Goal: Task Accomplishment & Management: Manage account settings

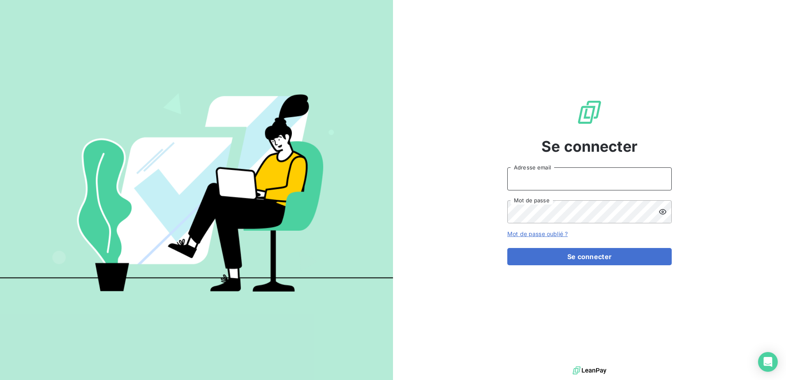
click at [549, 178] on input "Adresse email" at bounding box center [589, 178] width 164 height 23
type input "[EMAIL_ADDRESS][DOMAIN_NAME]"
click at [507, 248] on button "Se connecter" at bounding box center [589, 256] width 164 height 17
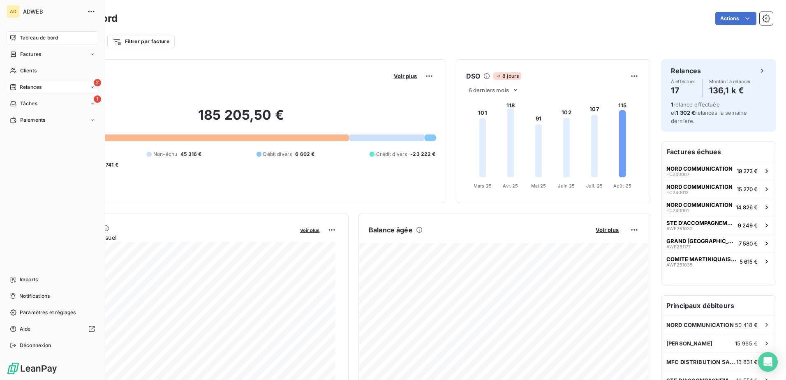
click at [17, 83] on div "Relances" at bounding box center [26, 86] width 32 height 7
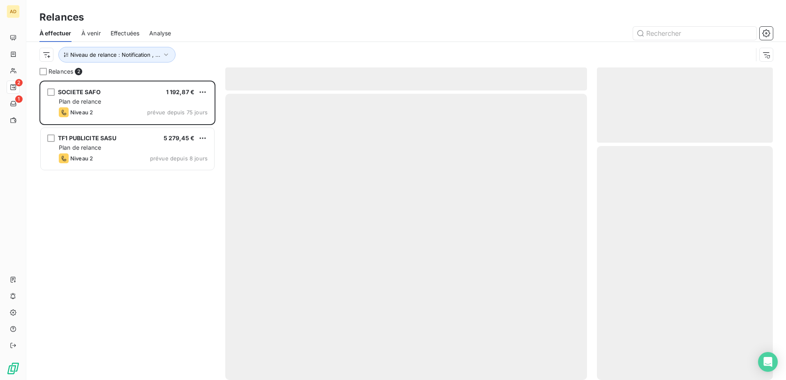
scroll to position [293, 170]
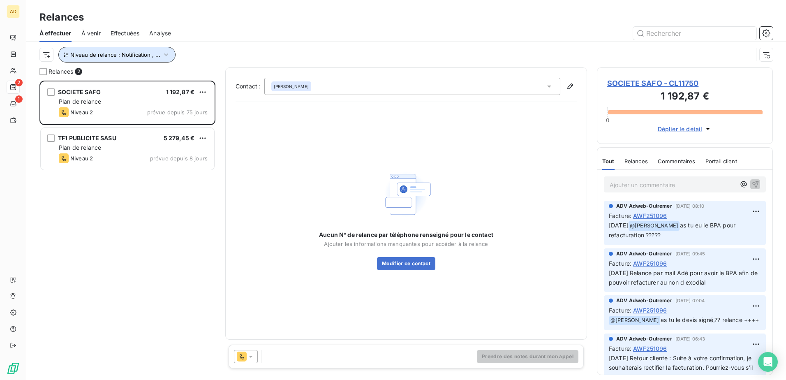
click at [162, 51] on icon "button" at bounding box center [166, 55] width 8 height 8
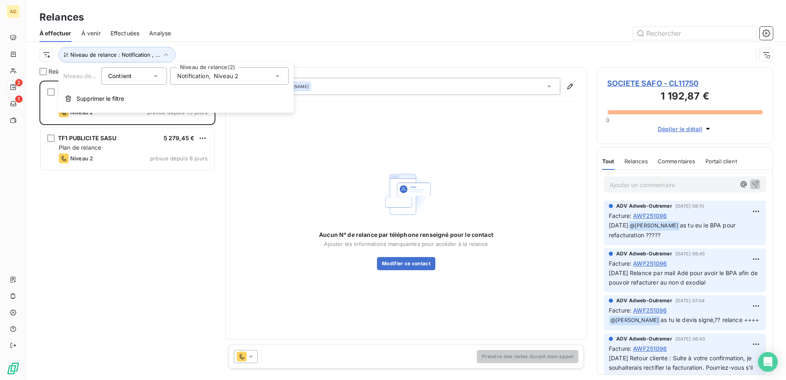
click at [276, 76] on icon at bounding box center [277, 76] width 8 height 8
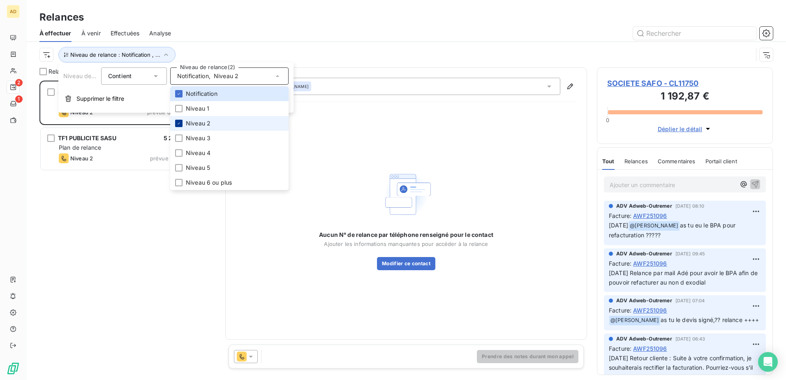
click at [179, 124] on icon at bounding box center [178, 123] width 5 height 5
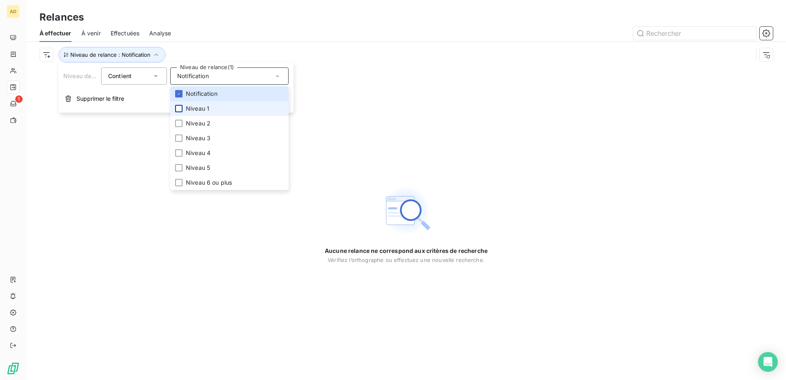
click at [180, 110] on div at bounding box center [178, 108] width 7 height 7
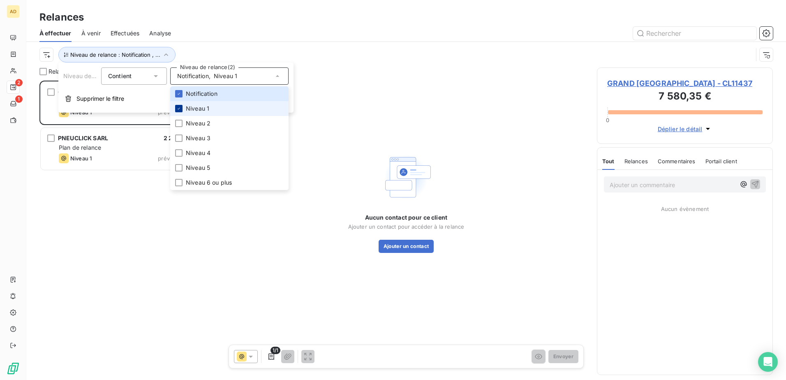
scroll to position [293, 170]
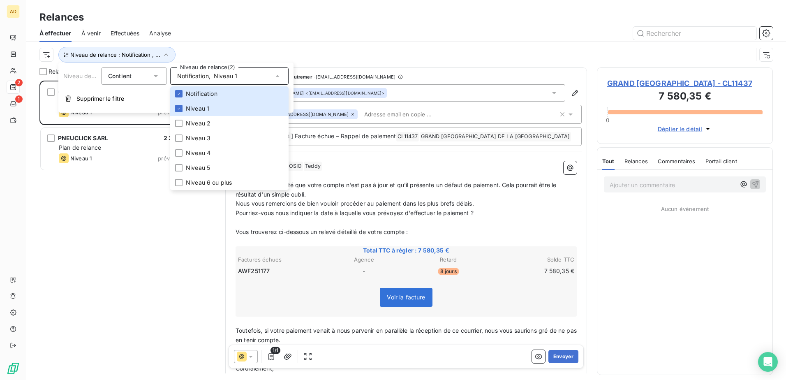
click at [138, 199] on div "GRAND PORT MARITIME DE LA GUADELOUPE 7 580,35 € Plan de relance Niveau 1 prévue…" at bounding box center [127, 230] width 176 height 299
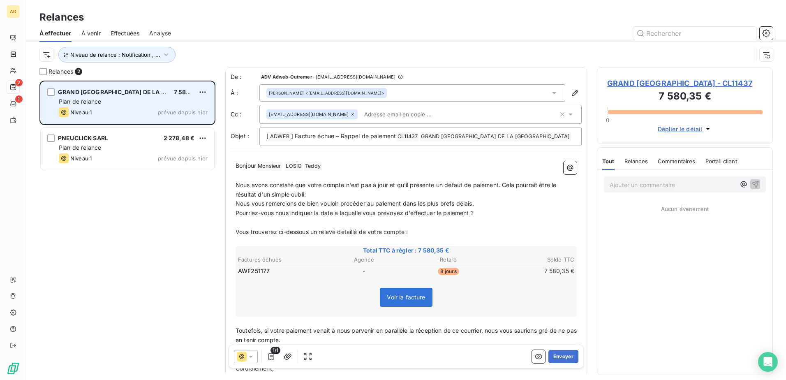
click at [125, 100] on div "Plan de relance" at bounding box center [133, 101] width 149 height 8
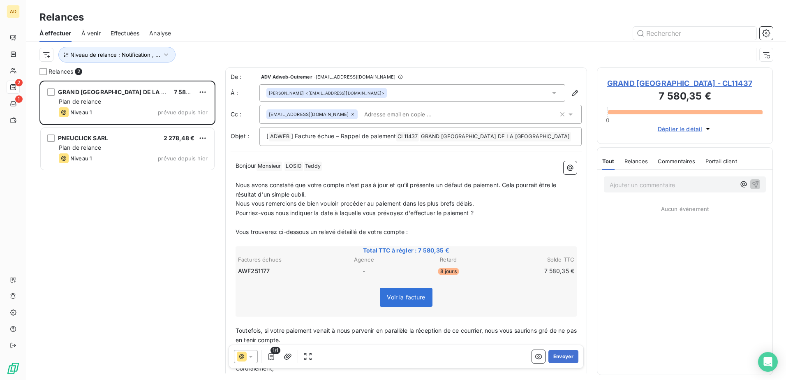
click at [637, 89] on span "GRAND PORT MARITIME DE LA GUADELOUPE - CL11437" at bounding box center [684, 83] width 155 height 11
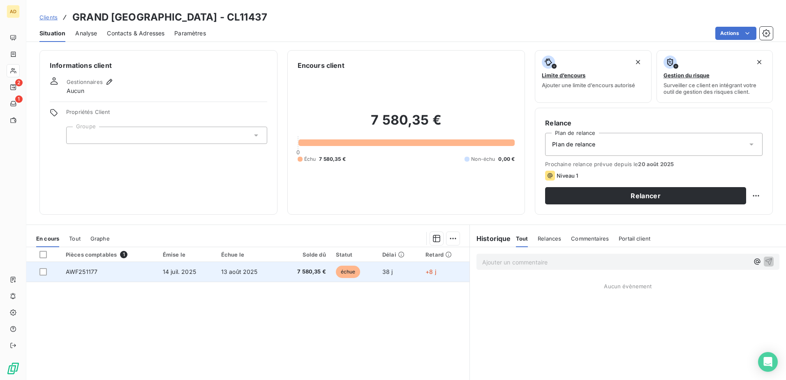
click at [314, 272] on span "7 580,35 €" at bounding box center [304, 271] width 42 height 8
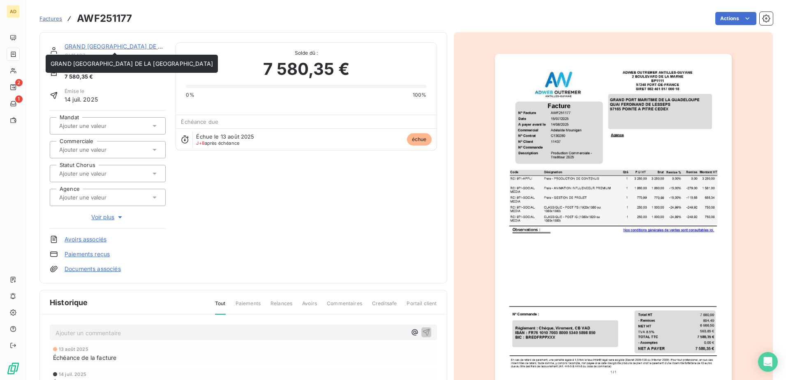
click at [90, 48] on link "GRAND PORT MARITIME DE LA GUADELOUPE" at bounding box center [146, 46] width 162 height 7
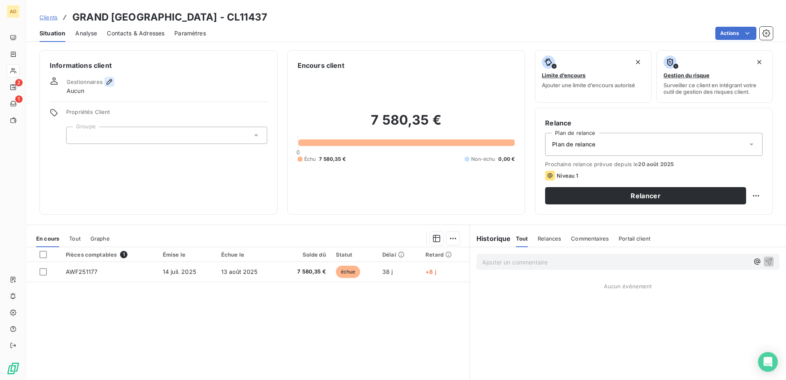
click at [106, 81] on icon "button" at bounding box center [109, 82] width 8 height 8
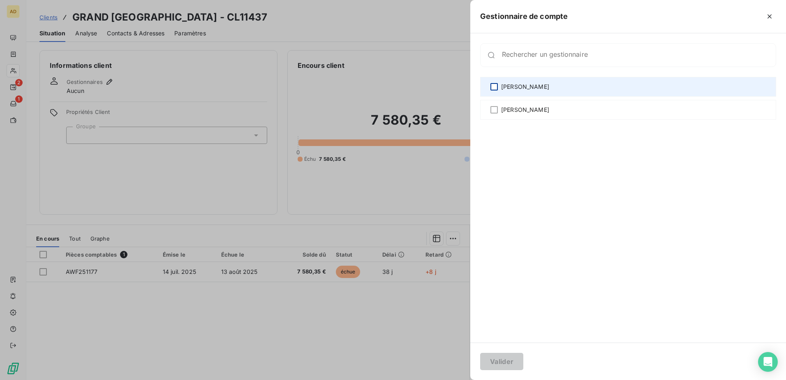
click at [496, 84] on div at bounding box center [493, 86] width 7 height 7
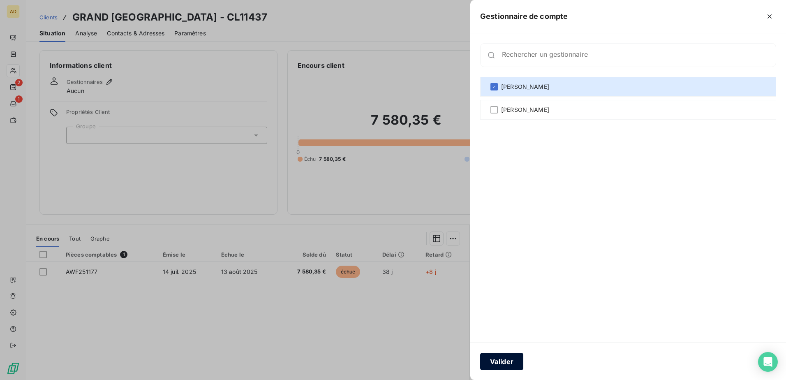
click at [496, 362] on button "Valider" at bounding box center [501, 361] width 43 height 17
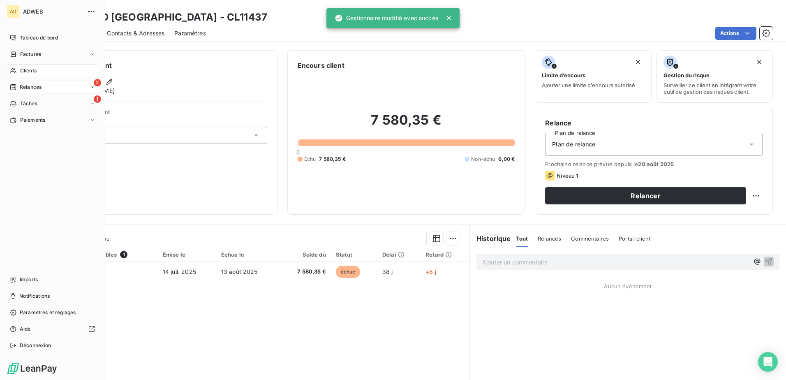
click at [23, 88] on span "Relances" at bounding box center [31, 86] width 22 height 7
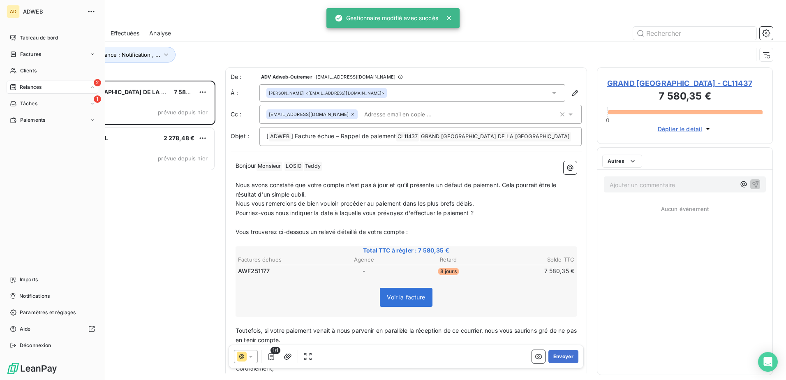
scroll to position [293, 170]
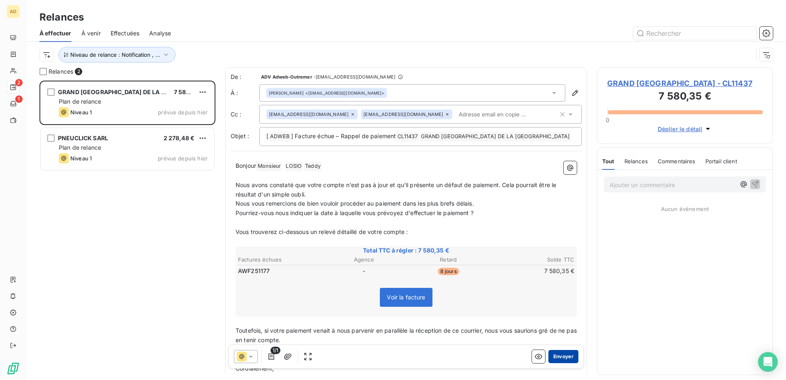
click at [557, 358] on button "Envoyer" at bounding box center [563, 356] width 30 height 13
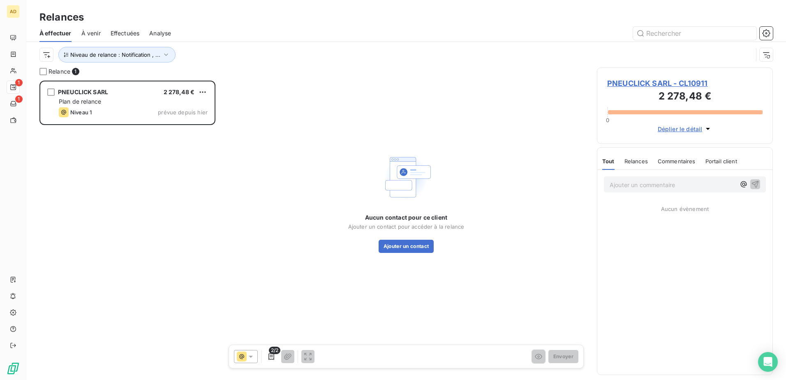
click at [618, 81] on span "PNEUCLICK SARL - CL10911" at bounding box center [684, 83] width 155 height 11
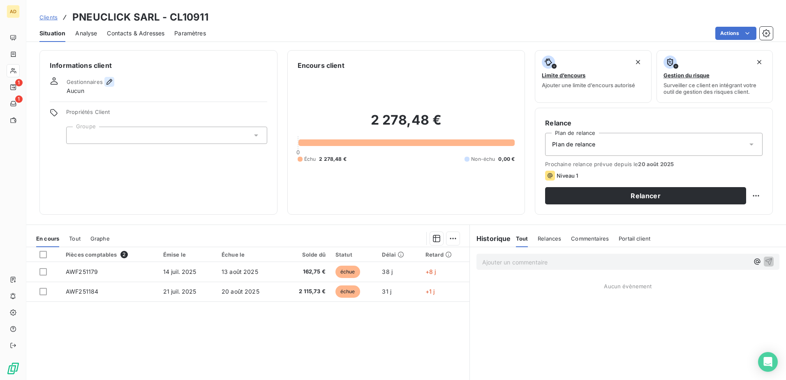
click at [105, 83] on icon "button" at bounding box center [109, 82] width 8 height 8
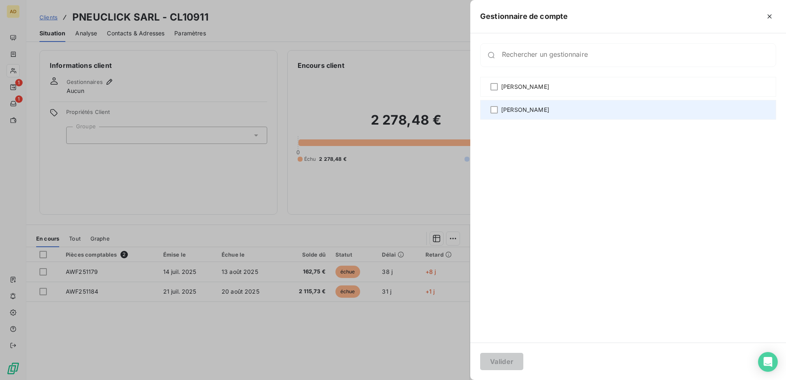
click at [489, 111] on div "Barbara Villacampa" at bounding box center [628, 110] width 296 height 20
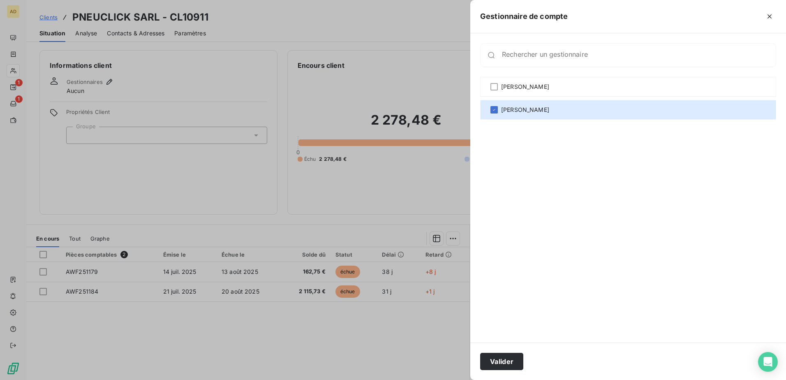
click at [152, 33] on div at bounding box center [393, 190] width 786 height 380
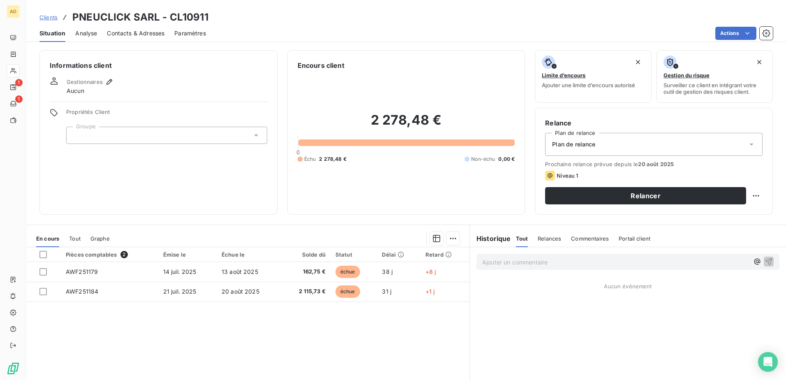
click at [139, 32] on span "Contacts & Adresses" at bounding box center [136, 33] width 58 height 8
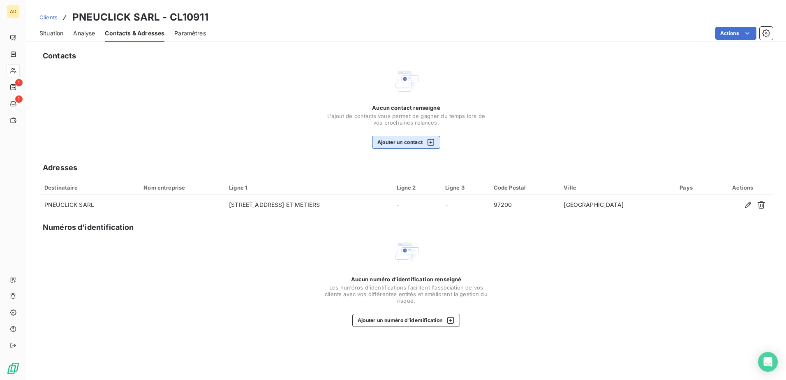
click at [405, 136] on button "Ajouter un contact" at bounding box center [406, 142] width 69 height 13
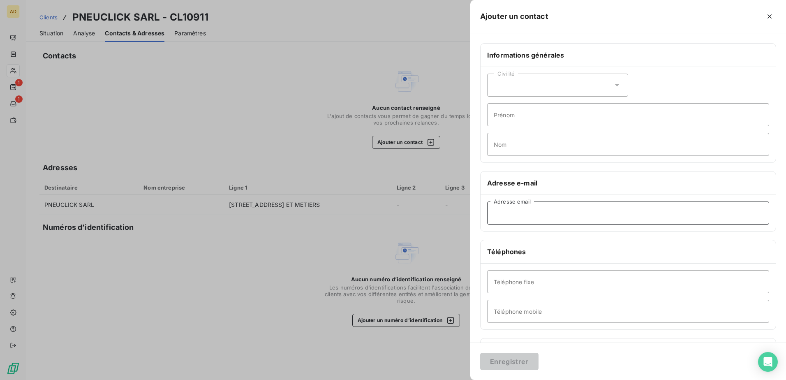
click at [515, 215] on input "Adresse email" at bounding box center [628, 212] width 282 height 23
paste input "cvivies@groupesfpr.fr"
type input "cvivies@groupesfpr.fr"
click at [502, 365] on button "Enregistrer" at bounding box center [509, 361] width 58 height 17
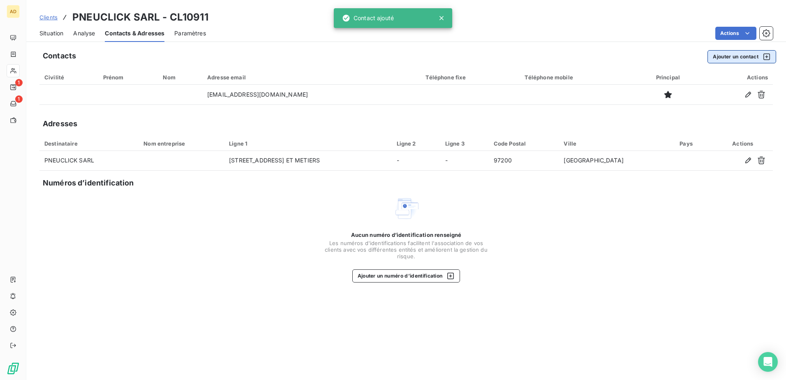
click at [737, 55] on button "Ajouter un contact" at bounding box center [741, 56] width 69 height 13
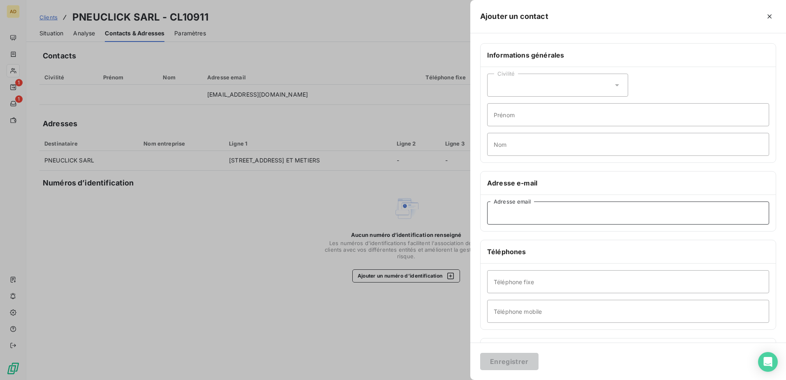
click at [540, 210] on input "Adresse email" at bounding box center [628, 212] width 282 height 23
paste input "marnaud@groupesfpr.f"
drag, startPoint x: 507, startPoint y: 360, endPoint x: 582, endPoint y: 219, distance: 158.6
click at [582, 220] on form "Informations générales Civilité Prénom Nom Adresse e-mail marnaud@groupesfpr.f …" at bounding box center [628, 206] width 316 height 346
click at [573, 215] on input "marnaud@groupesfpr.f" at bounding box center [628, 212] width 282 height 23
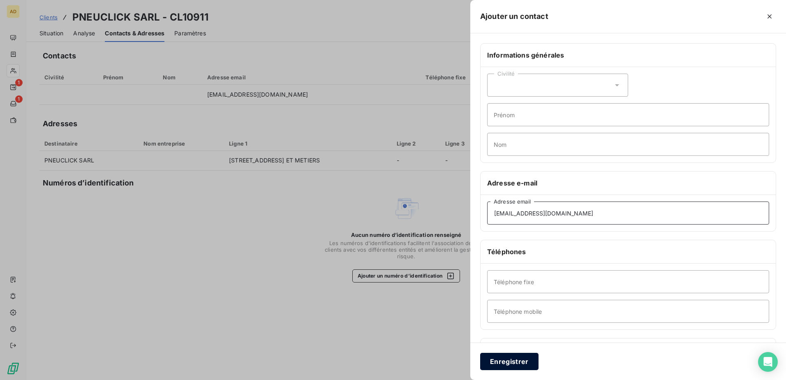
type input "marnaud@groupesfpr.fr"
click at [504, 360] on button "Enregistrer" at bounding box center [509, 361] width 58 height 17
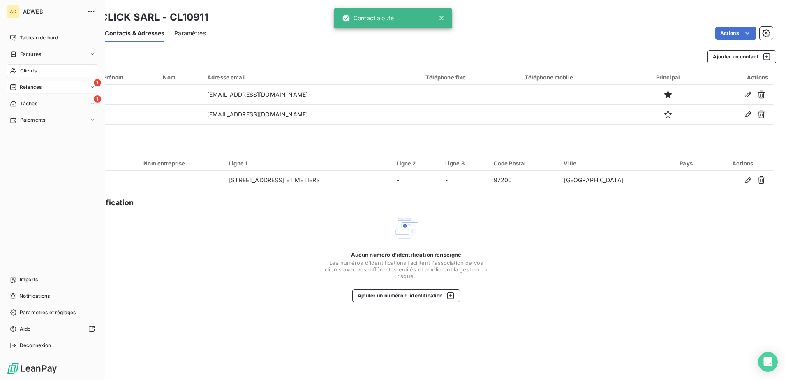
click at [30, 87] on span "Relances" at bounding box center [31, 86] width 22 height 7
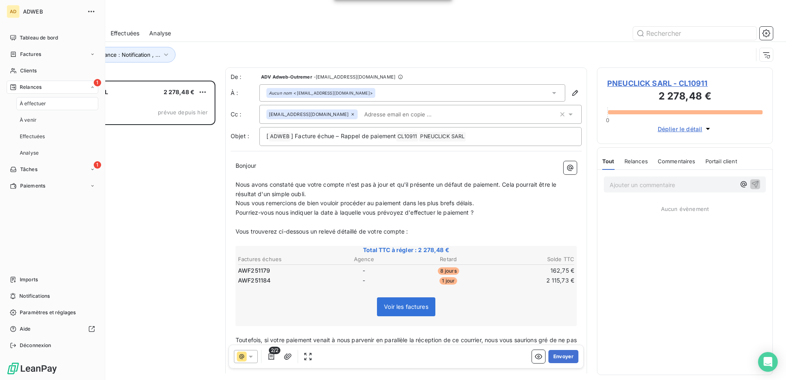
scroll to position [293, 170]
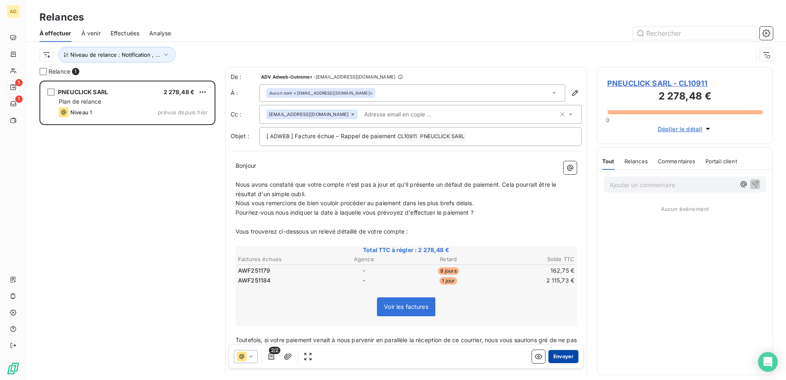
click at [556, 355] on button "Envoyer" at bounding box center [563, 356] width 30 height 13
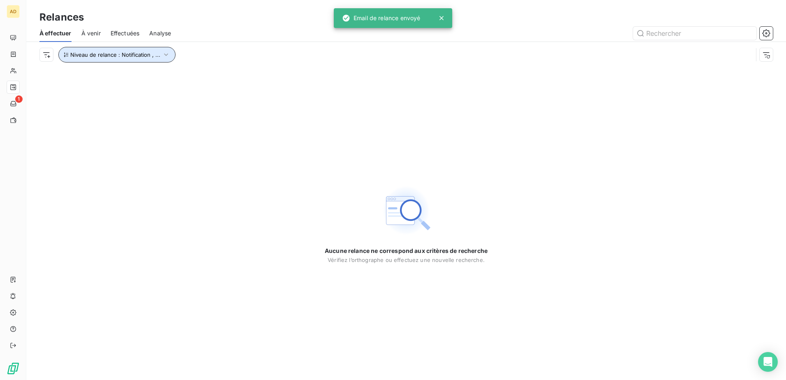
click at [166, 54] on icon "button" at bounding box center [166, 55] width 8 height 8
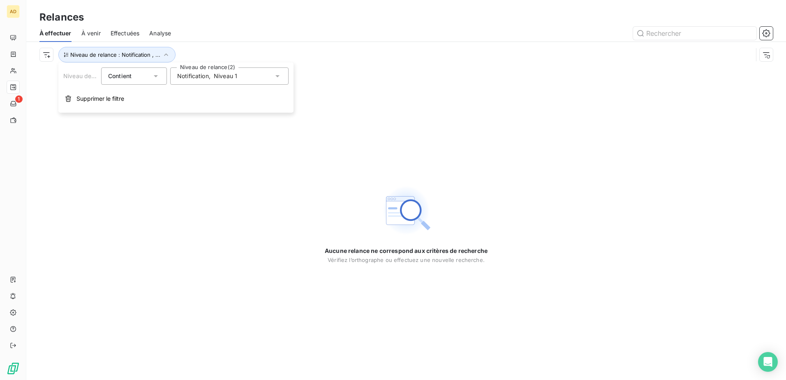
click at [276, 76] on icon at bounding box center [277, 76] width 4 height 2
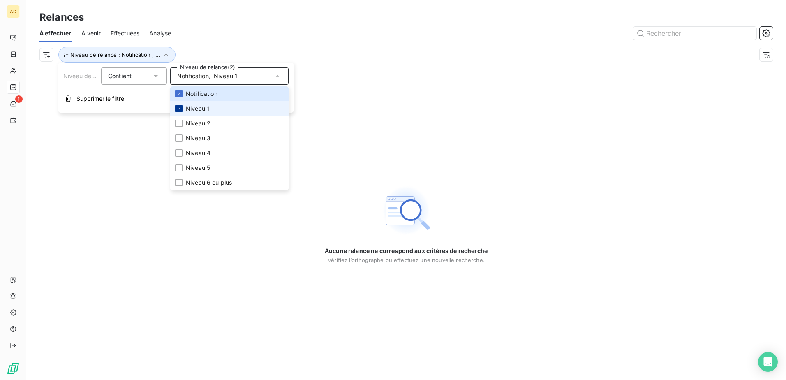
click at [179, 108] on icon at bounding box center [178, 108] width 5 height 5
click at [178, 121] on div at bounding box center [178, 123] width 7 height 7
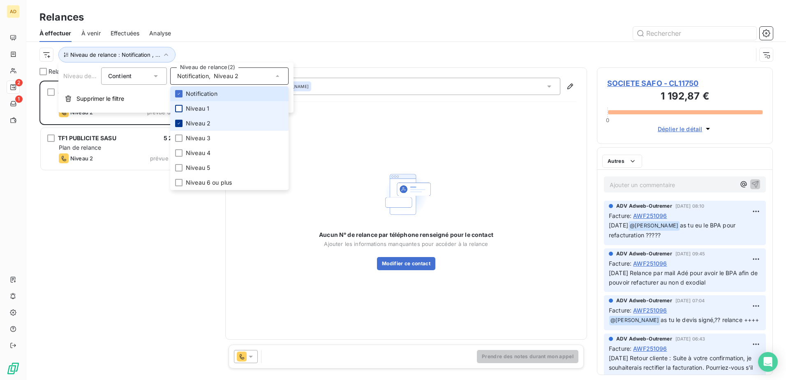
scroll to position [293, 170]
click at [179, 106] on div at bounding box center [178, 108] width 7 height 7
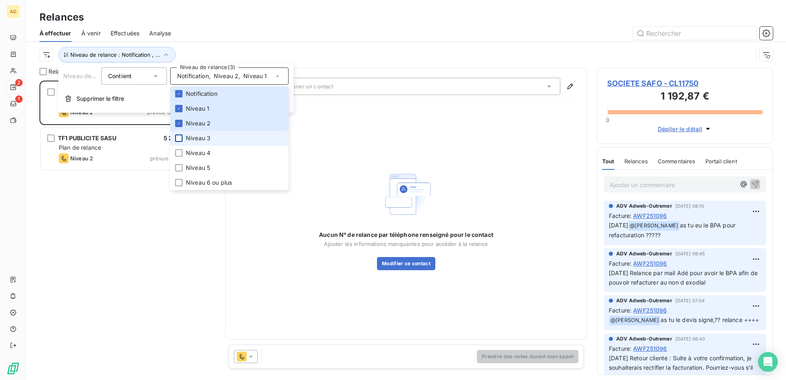
click at [179, 140] on div at bounding box center [178, 137] width 7 height 7
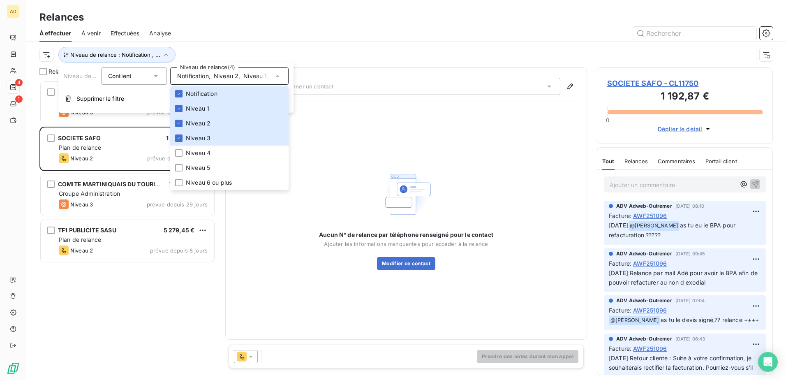
click at [113, 295] on div "CONSEIL REGIONAL DE LA GUADELOUPE 2 952,50 € Groupe Administration Niveau 3 pré…" at bounding box center [127, 230] width 176 height 299
